Goal: Find specific page/section

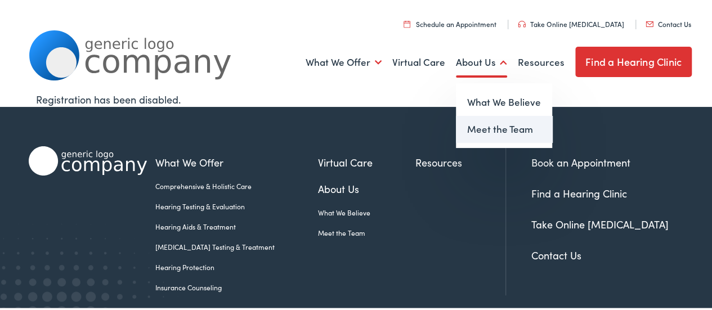
click at [491, 129] on link "Meet the Team" at bounding box center [504, 127] width 96 height 27
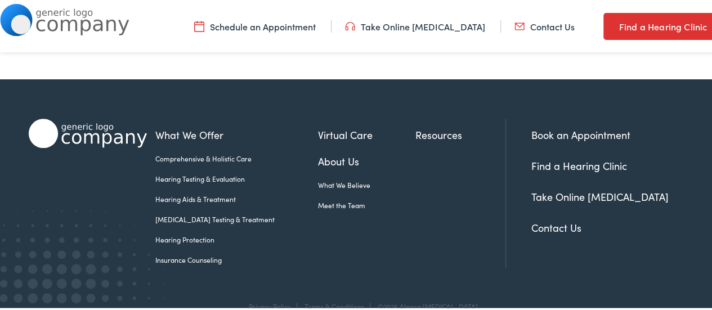
scroll to position [628, 0]
